Goal: Find specific page/section: Find specific page/section

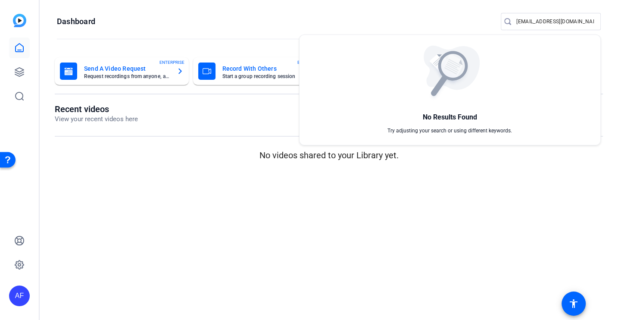
click at [526, 23] on div at bounding box center [309, 160] width 618 height 320
click at [526, 23] on input "team@yourlocalstudio.com" at bounding box center [556, 21] width 78 height 10
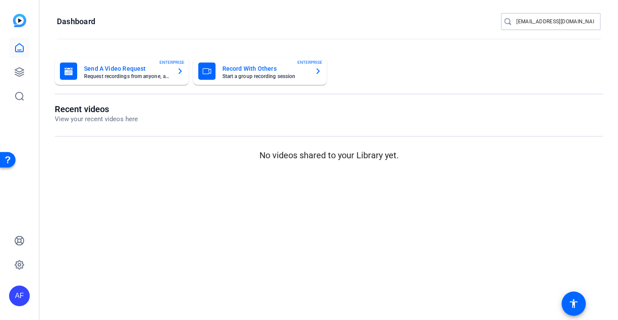
click at [526, 23] on input "team@yourlocalstudio.com" at bounding box center [556, 21] width 78 height 10
type input "prismatic"
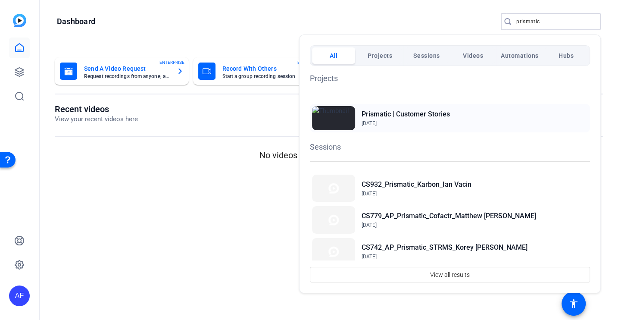
click at [417, 110] on h2 "Prismatic | Customer Stories" at bounding box center [406, 114] width 88 height 10
click at [280, 212] on div at bounding box center [309, 160] width 618 height 320
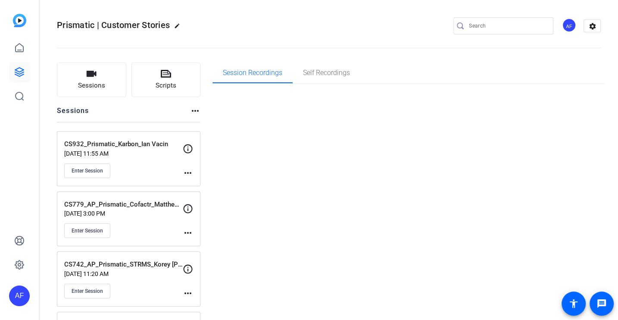
type input "[EMAIL_ADDRESS][DOMAIN_NAME]"
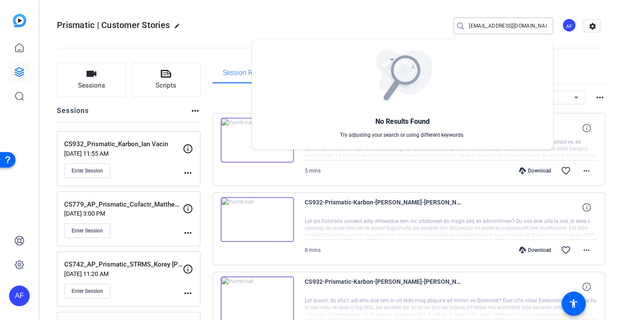
click at [232, 101] on div at bounding box center [309, 160] width 618 height 320
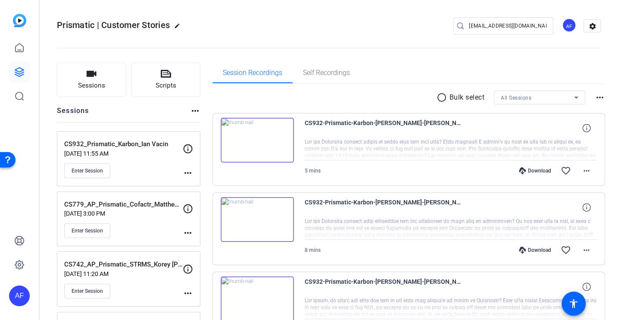
click at [151, 154] on p "[DATE] 11:55 AM" at bounding box center [123, 153] width 119 height 7
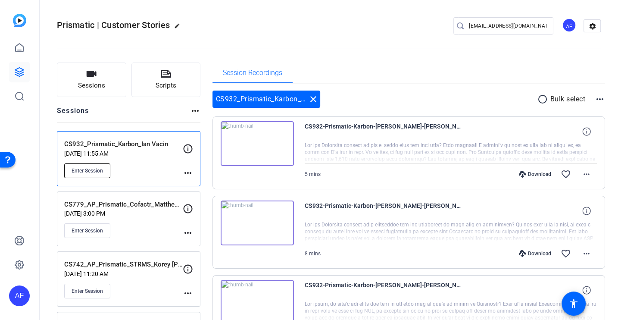
click at [100, 165] on button "Enter Session" at bounding box center [87, 170] width 46 height 15
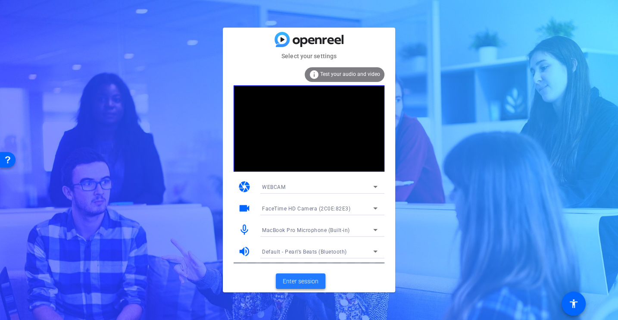
click at [300, 278] on span "Enter session" at bounding box center [301, 281] width 36 height 9
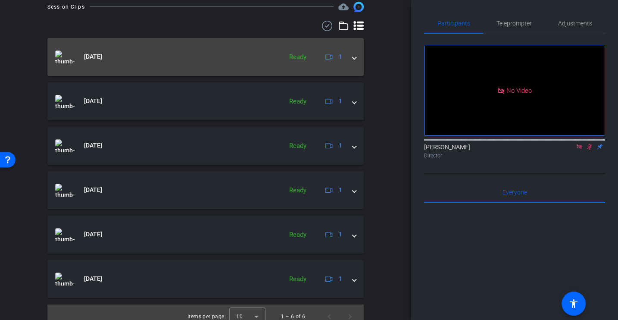
scroll to position [235, 0]
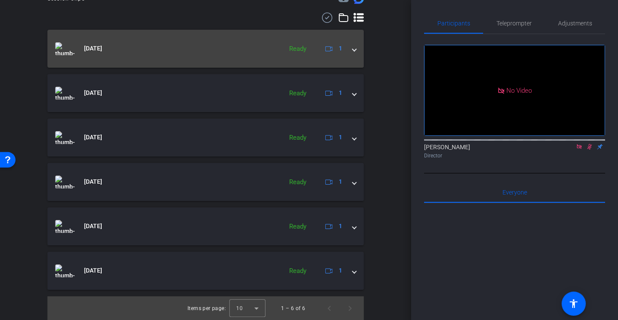
click at [348, 50] on div "[DATE] Ready 1" at bounding box center [204, 48] width 298 height 13
